Goal: Task Accomplishment & Management: Complete application form

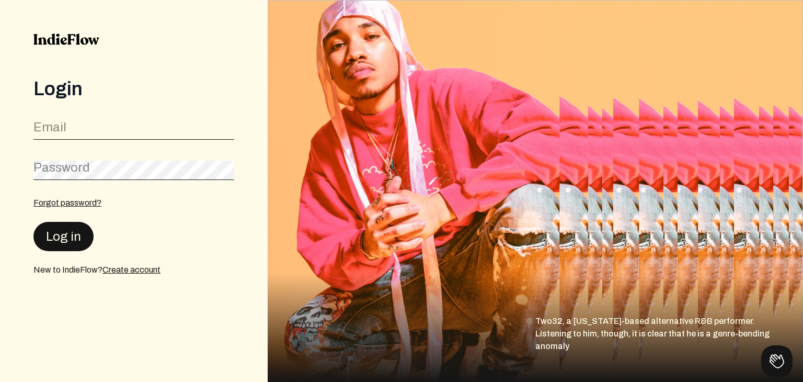
click at [77, 237] on button "Log in" at bounding box center [63, 236] width 60 height 29
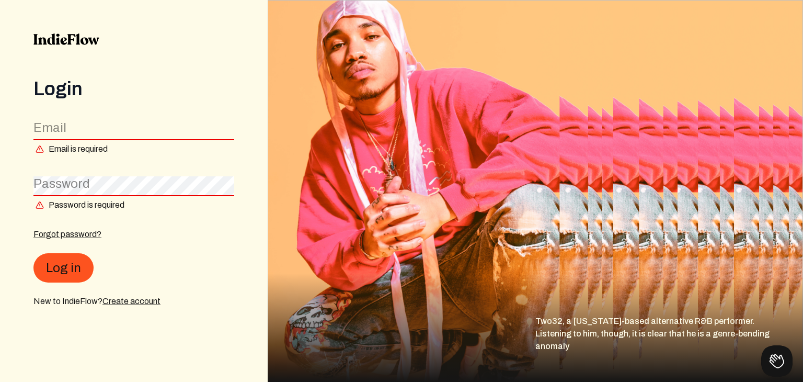
click at [120, 134] on input "email" at bounding box center [133, 130] width 201 height 20
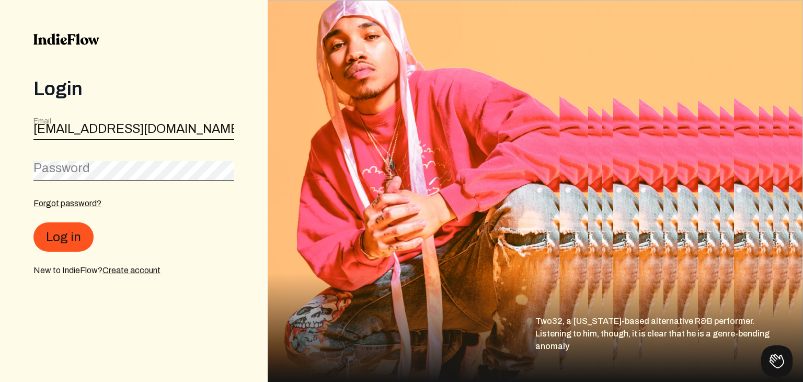
type input "[EMAIL_ADDRESS][DOMAIN_NAME]"
click at [62, 232] on button "Log in" at bounding box center [63, 236] width 60 height 29
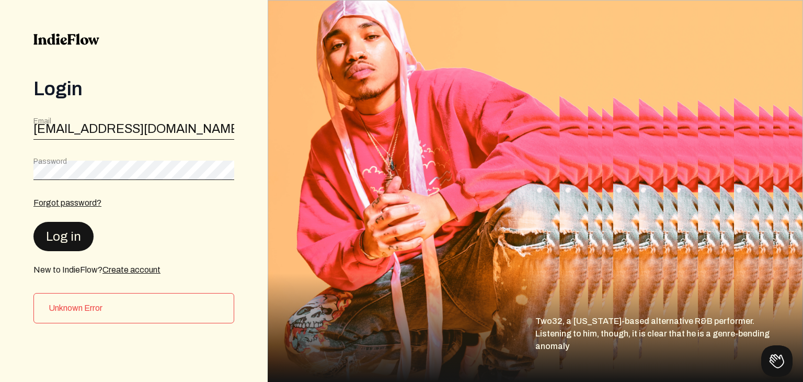
click at [76, 239] on button "Log in" at bounding box center [63, 236] width 60 height 29
click at [60, 245] on button "Log in" at bounding box center [63, 236] width 60 height 29
click at [123, 269] on link "Create account" at bounding box center [131, 269] width 58 height 9
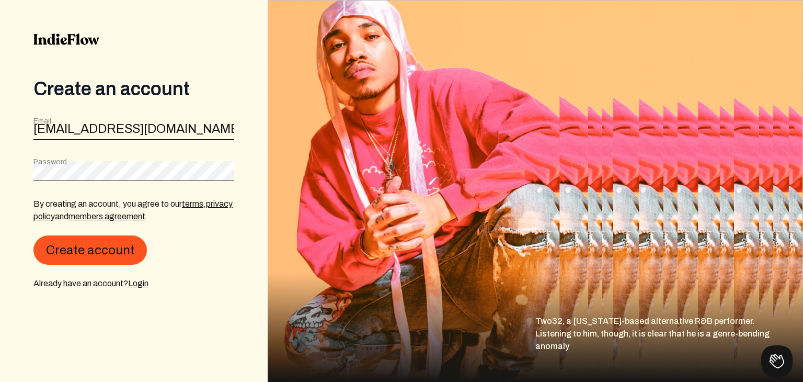
click at [114, 121] on input "[EMAIL_ADDRESS][DOMAIN_NAME]" at bounding box center [133, 130] width 201 height 20
click at [116, 159] on div "Password" at bounding box center [133, 168] width 201 height 24
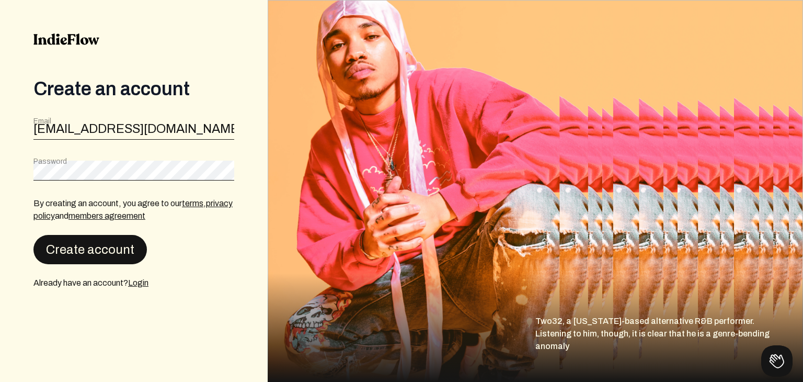
click at [103, 242] on button "Create account" at bounding box center [89, 249] width 113 height 29
click at [109, 240] on button "Create account" at bounding box center [89, 248] width 113 height 29
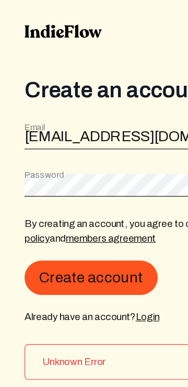
click at [74, 224] on button "Create account" at bounding box center [77, 236] width 113 height 29
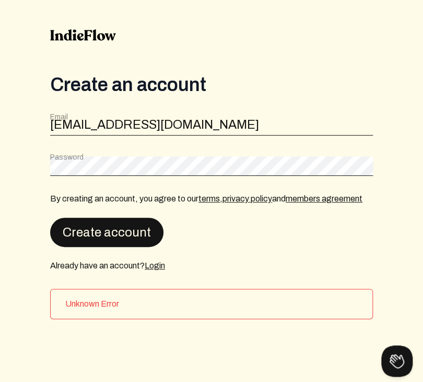
click at [111, 231] on button "Create account" at bounding box center [106, 231] width 113 height 29
